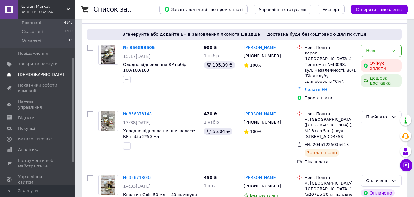
scroll to position [62, 0]
click at [25, 136] on span "Каталог ProSale" at bounding box center [35, 139] width 34 height 6
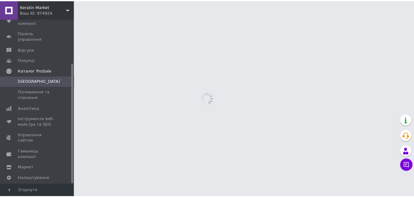
scroll to position [61, 0]
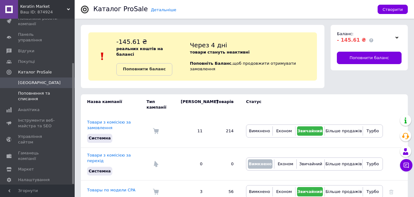
click at [24, 95] on span "Поповнення та списання" at bounding box center [38, 96] width 40 height 11
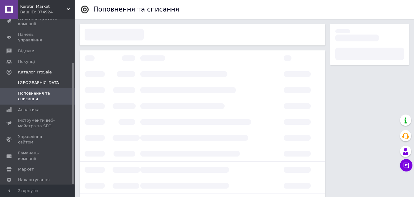
click at [26, 80] on span "Кампанії" at bounding box center [39, 83] width 43 height 6
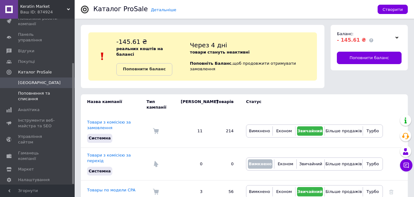
click at [30, 91] on span "Поповнення та списання" at bounding box center [38, 96] width 40 height 11
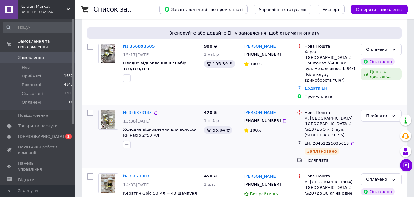
scroll to position [31, 0]
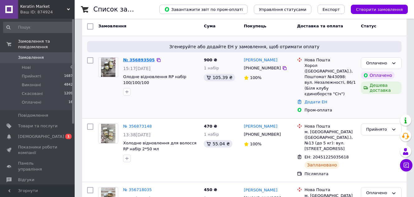
click at [140, 58] on link "№ 356893505" at bounding box center [139, 60] width 32 height 5
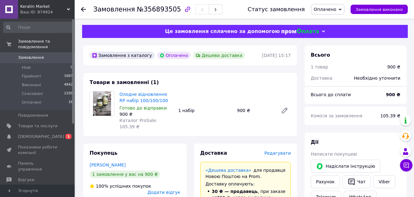
click at [375, 51] on div "Всього 1 товар 900 ₴ Доставка Необхідно уточнити" at bounding box center [356, 63] width 102 height 36
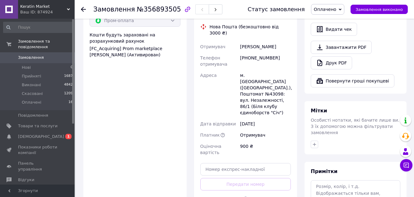
scroll to position [249, 0]
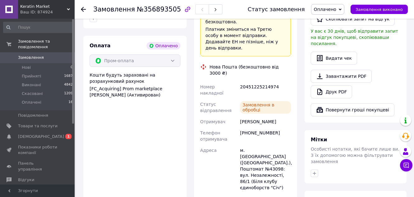
scroll to position [187, 0]
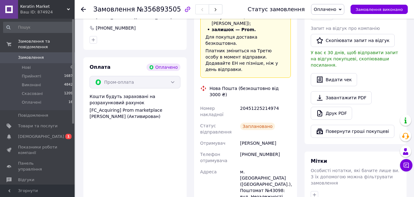
click at [360, 128] on div "Всього 1 товар 900 ₴ Всього до сплати 900 ₴ Комісія за замовлення 105.39 ₴ Дії …" at bounding box center [356, 77] width 102 height 436
